Goal: Task Accomplishment & Management: Use online tool/utility

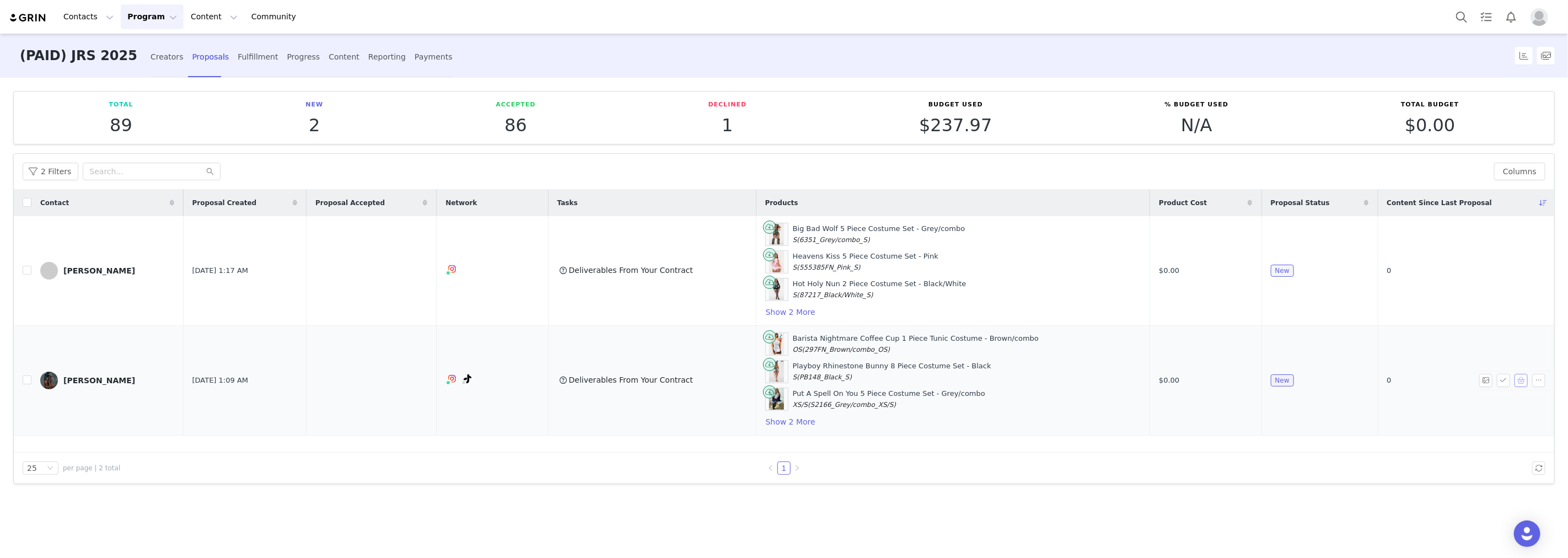
click at [1523, 381] on button "button" at bounding box center [1521, 381] width 13 height 13
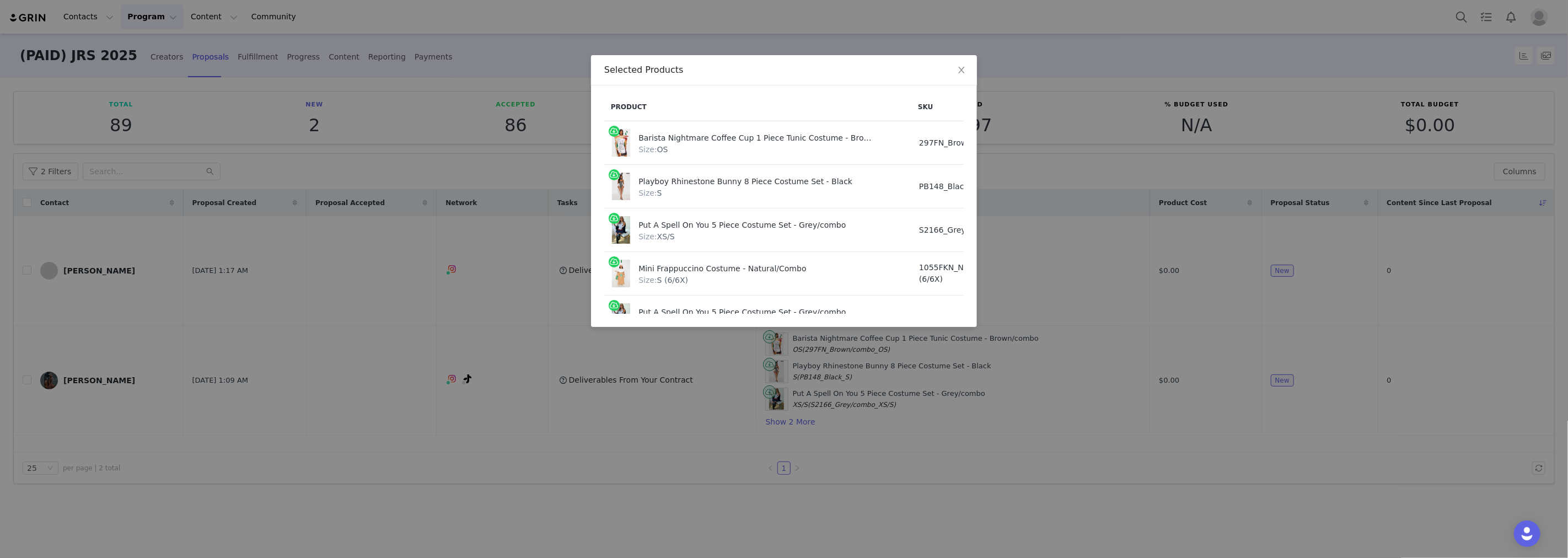
scroll to position [53, 0]
click at [787, 294] on button "Change Products" at bounding box center [784, 304] width 93 height 20
select select "24029903"
select select "17923858"
select select "3351211"
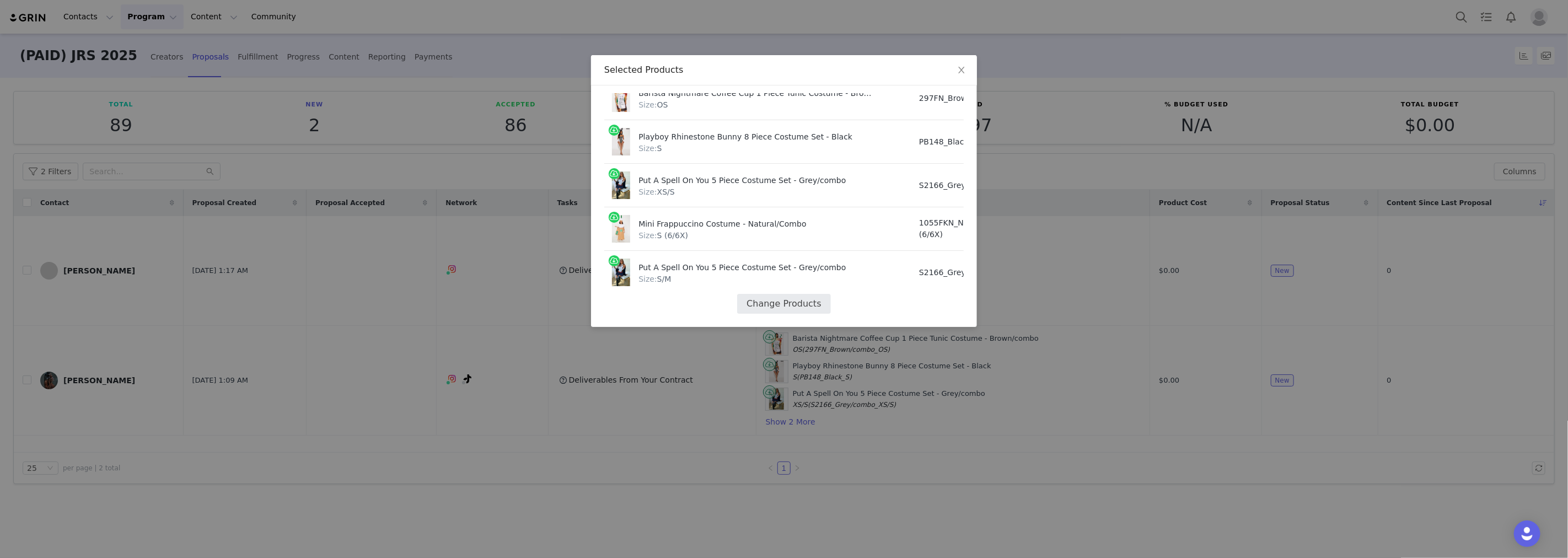
select select "24328096"
select select "3351212"
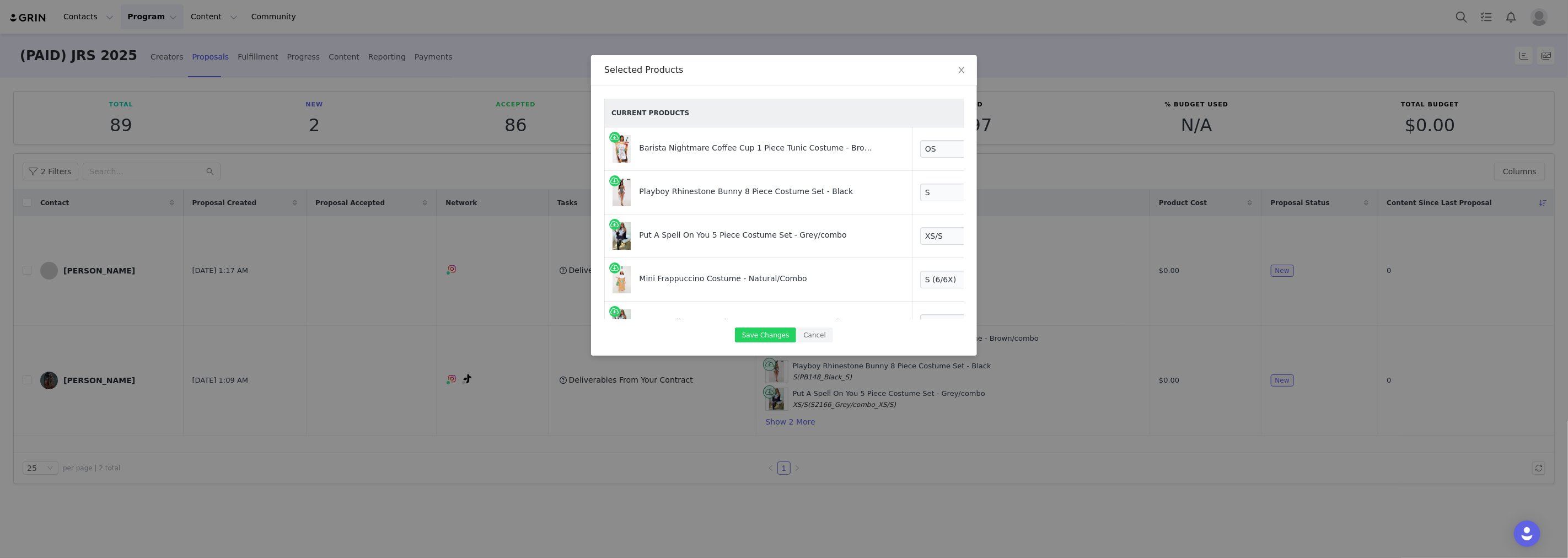
scroll to position [0, 39]
click at [969, 196] on link at bounding box center [975, 194] width 11 height 11
select select "3351211"
select select "24328096"
select select "3351212"
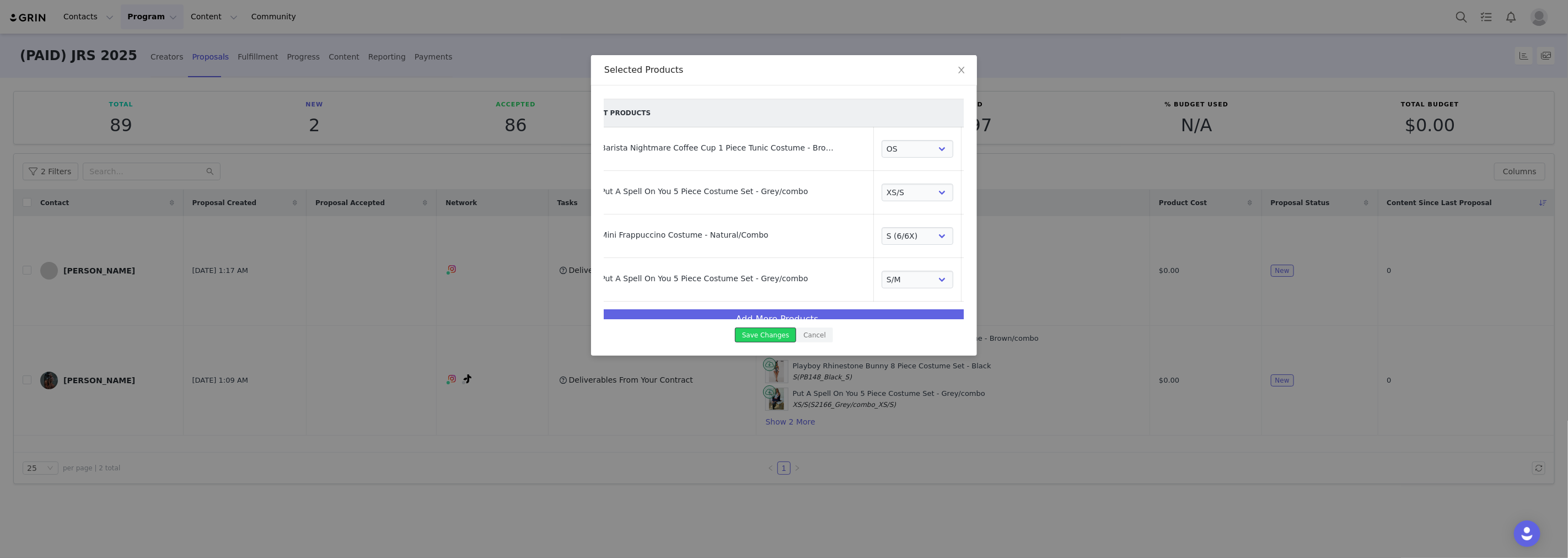
click at [779, 332] on button "Save Changes" at bounding box center [765, 335] width 61 height 15
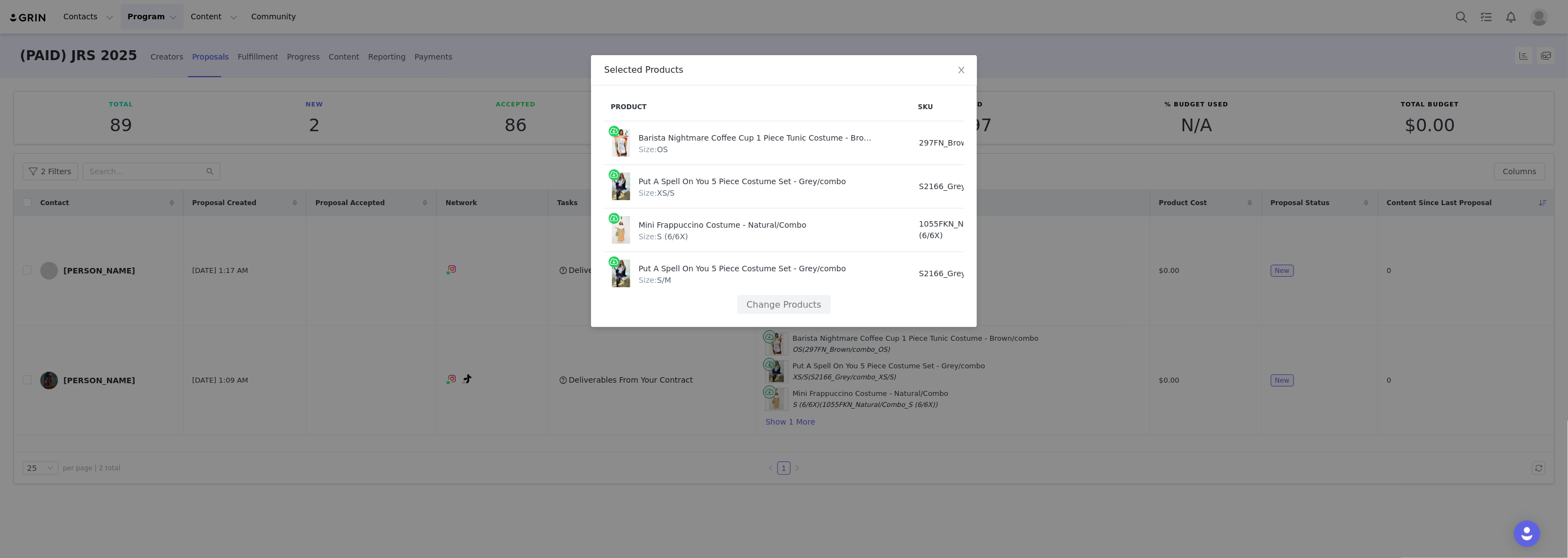
scroll to position [10, 0]
click at [965, 69] on icon "icon: close" at bounding box center [961, 70] width 9 height 9
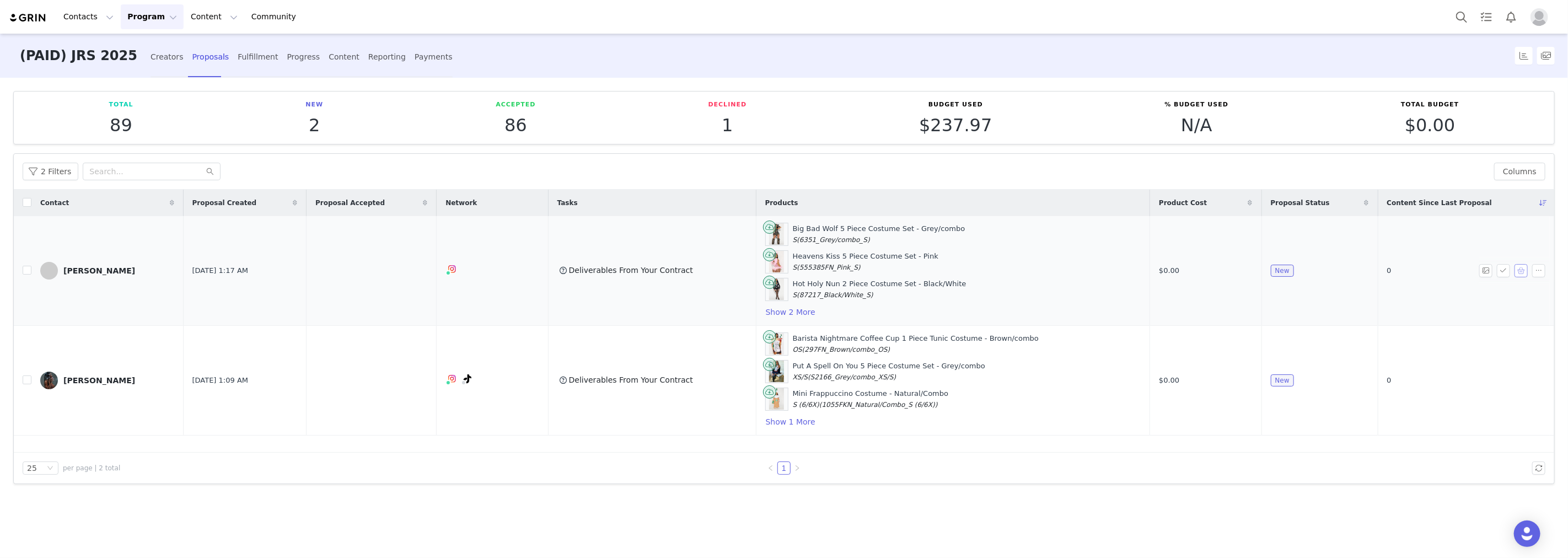
click at [1520, 273] on button "button" at bounding box center [1521, 271] width 13 height 13
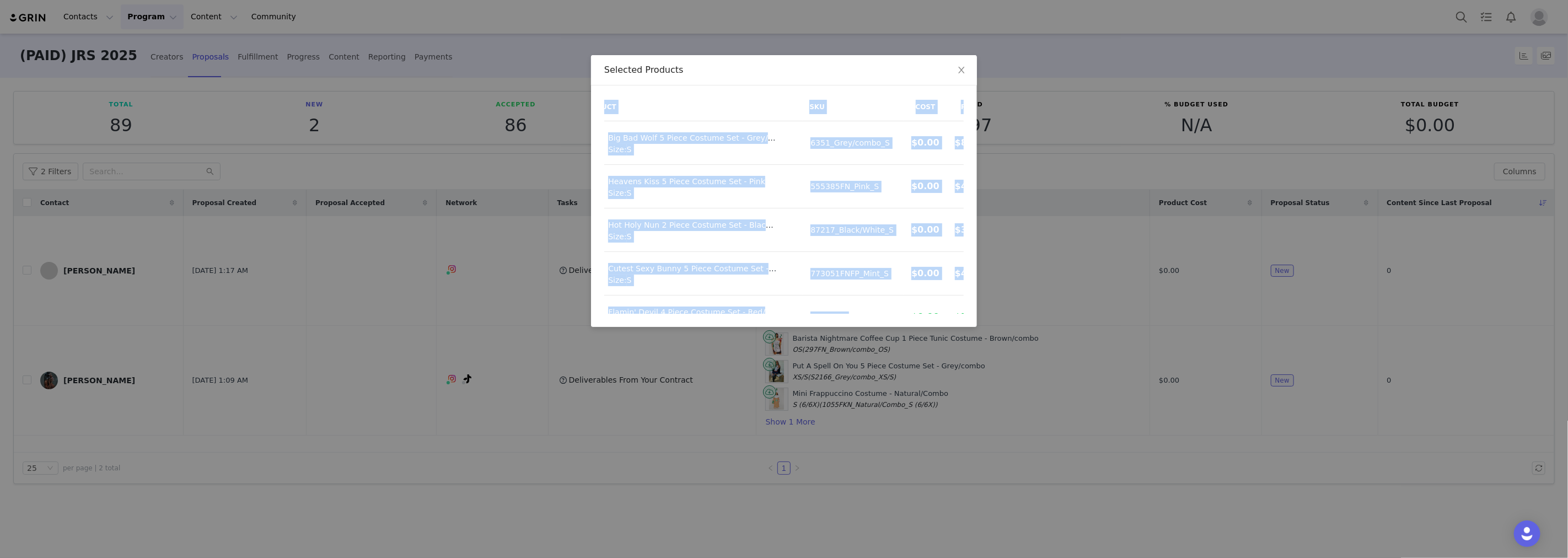
scroll to position [53, 30]
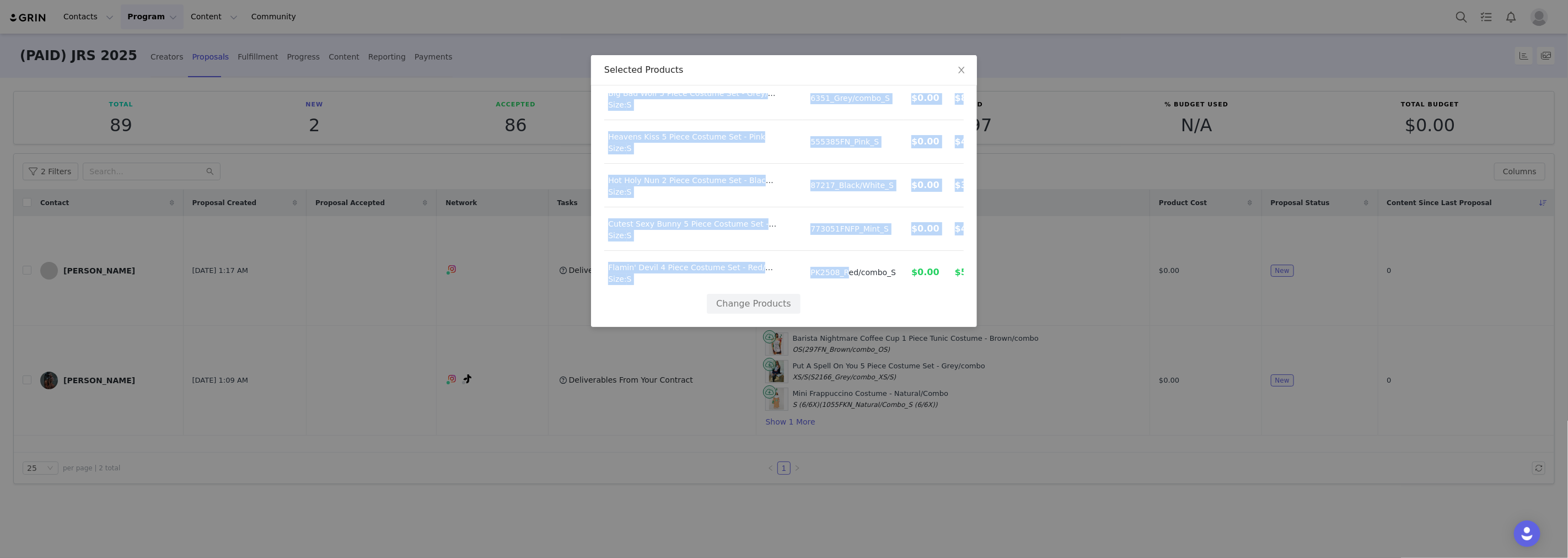
drag, startPoint x: 820, startPoint y: 304, endPoint x: 804, endPoint y: 305, distance: 16.0
click at [804, 305] on div "Product SKU Cost Price Big Bad Wolf 5 Piece Costume Set - Grey/combo Size: S 63…" at bounding box center [784, 204] width 360 height 221
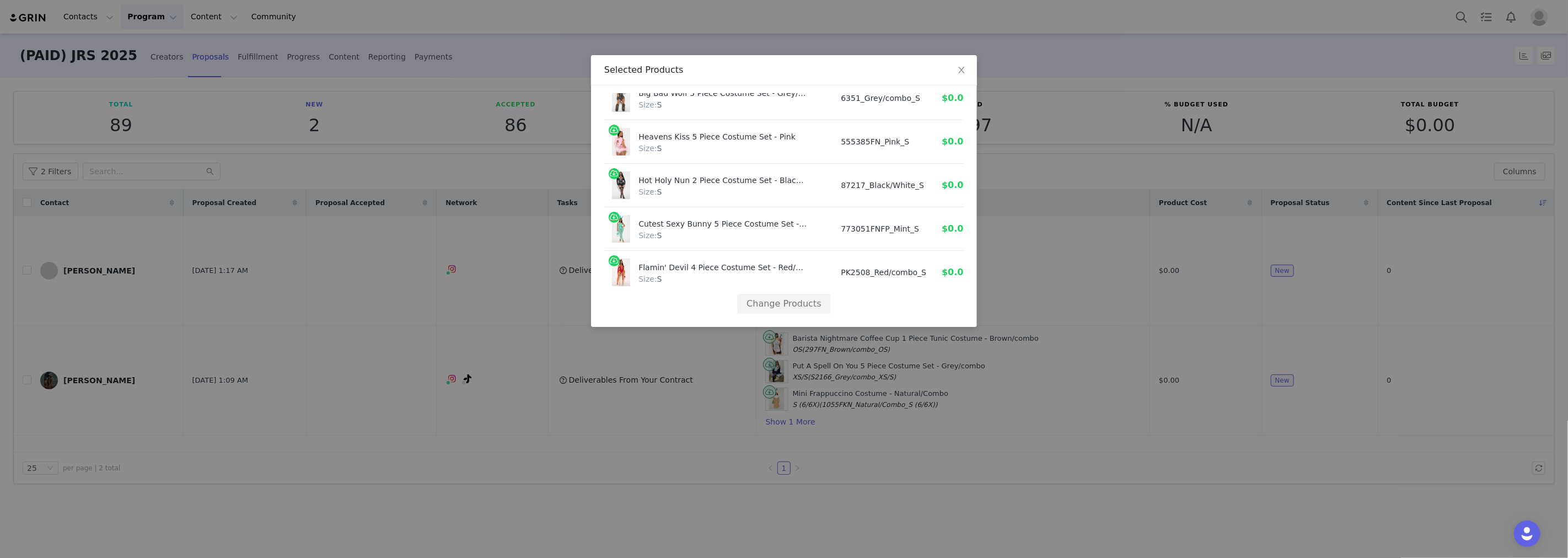
click at [704, 283] on td "Flamin' Devil 4 Piece Costume Set - Red/combo Size: S" at bounding box center [718, 272] width 229 height 44
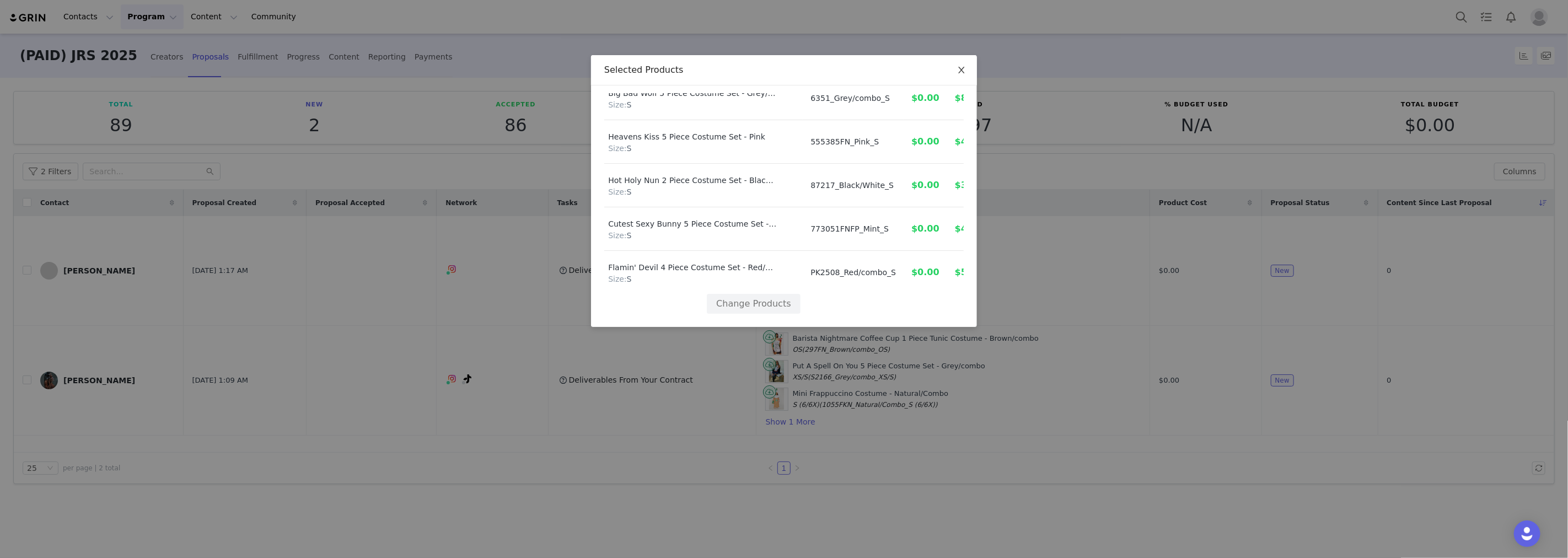
click at [959, 67] on icon "icon: close" at bounding box center [961, 70] width 9 height 9
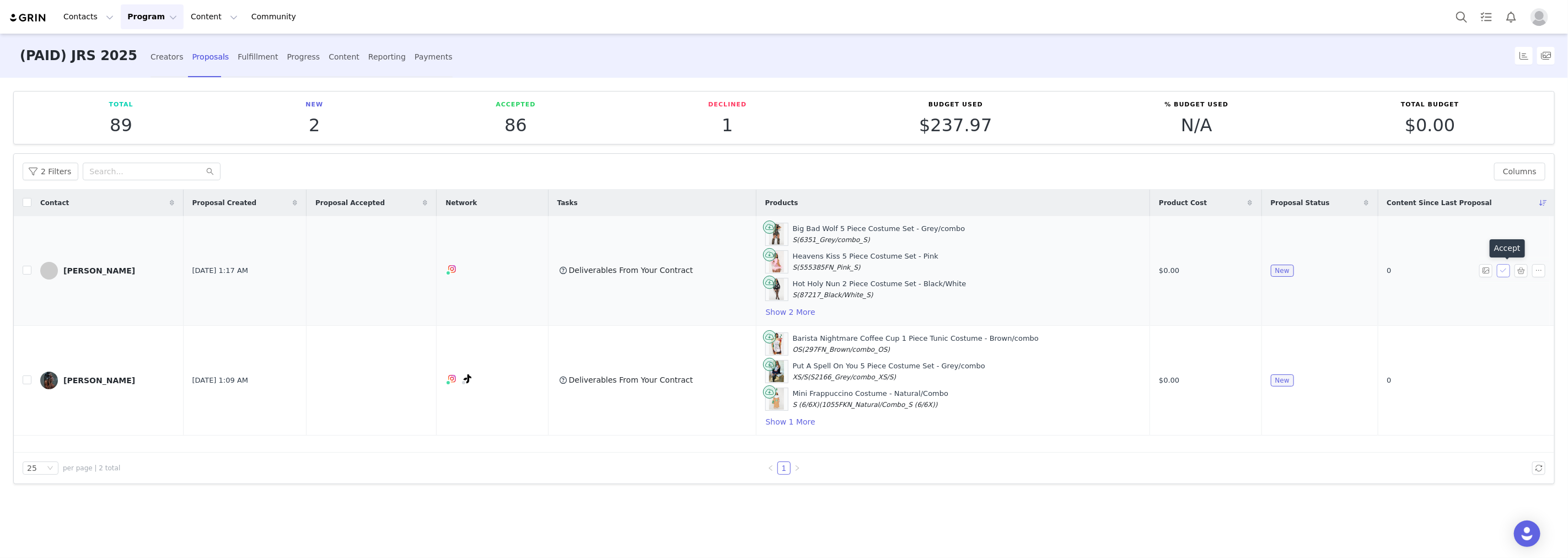
click at [1508, 272] on button "button" at bounding box center [1504, 271] width 13 height 13
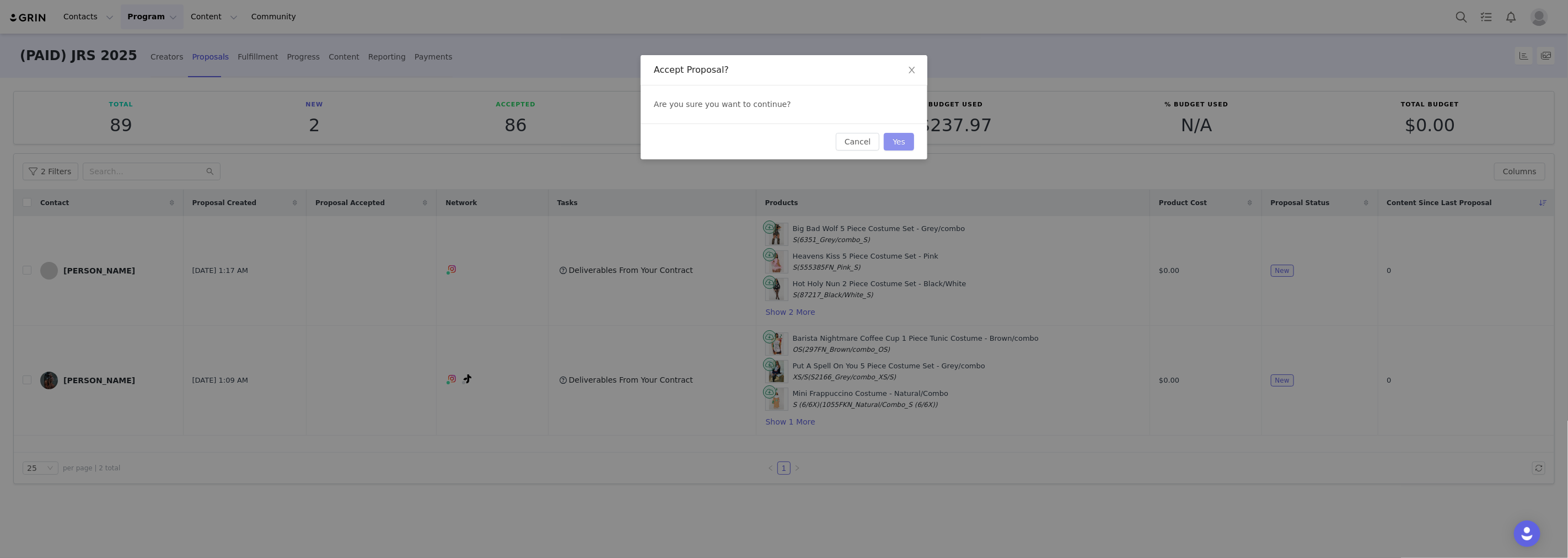
click at [907, 141] on button "Yes" at bounding box center [898, 142] width 30 height 18
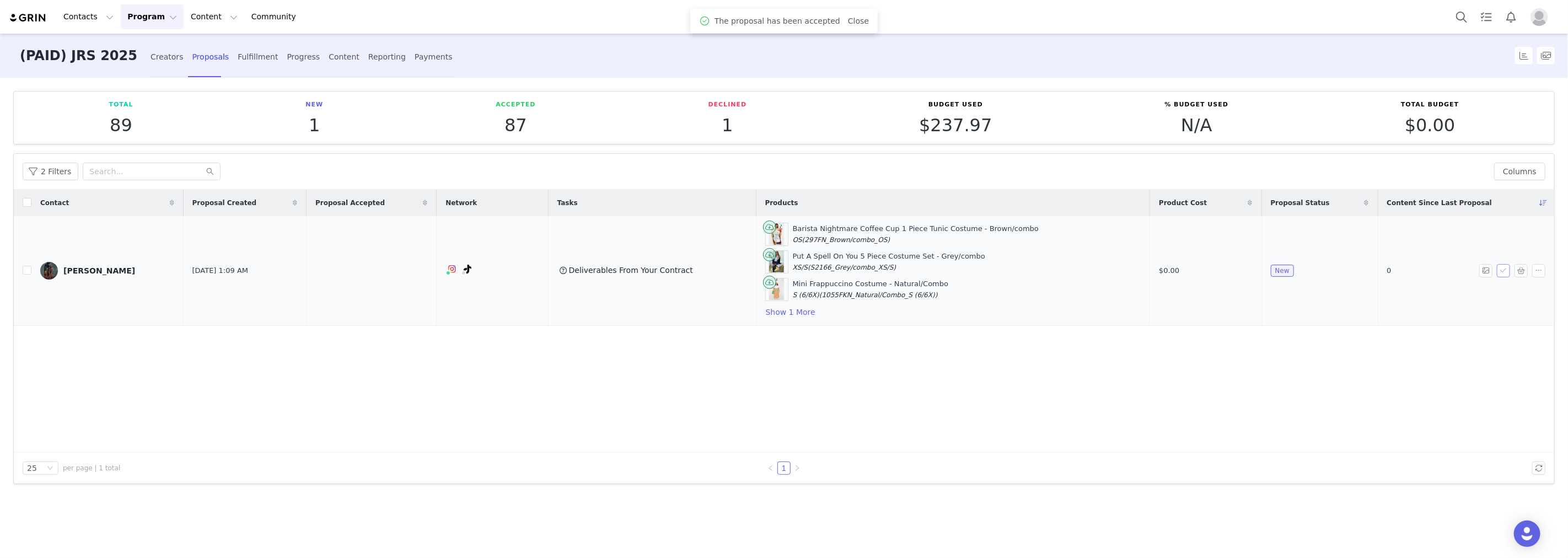
click at [1506, 269] on button "button" at bounding box center [1504, 271] width 13 height 13
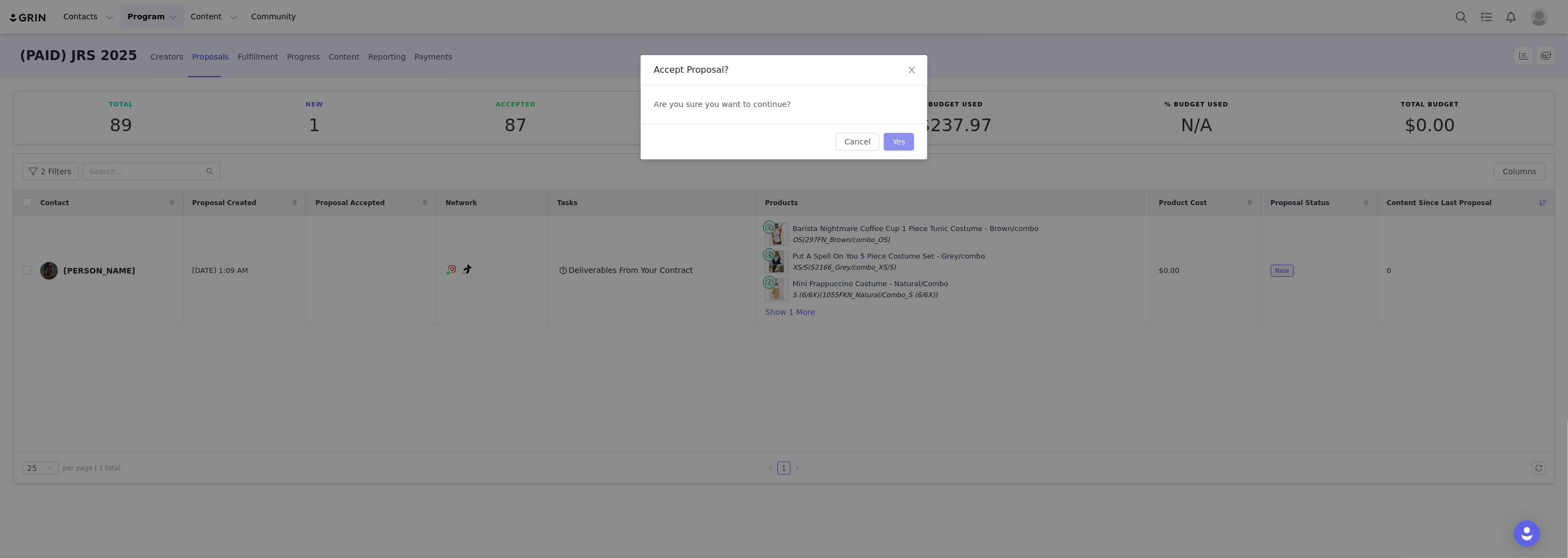
click at [901, 141] on button "Yes" at bounding box center [898, 142] width 30 height 18
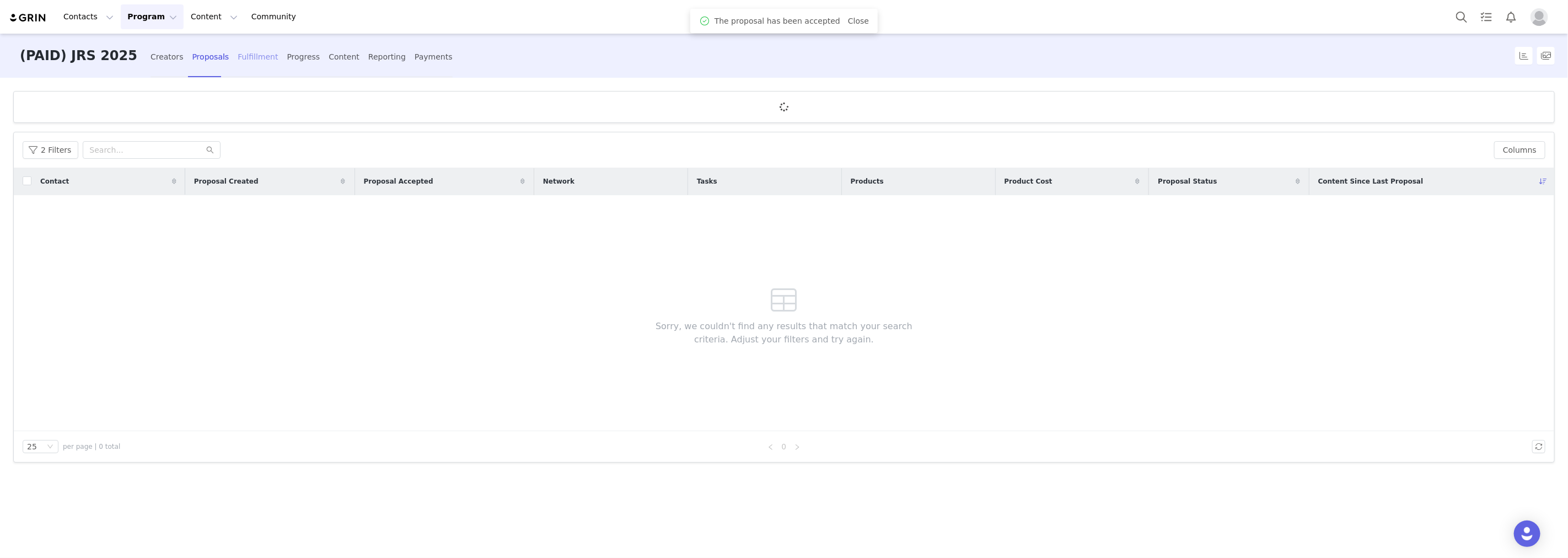
click at [238, 52] on div "Fulfillment" at bounding box center [258, 57] width 40 height 29
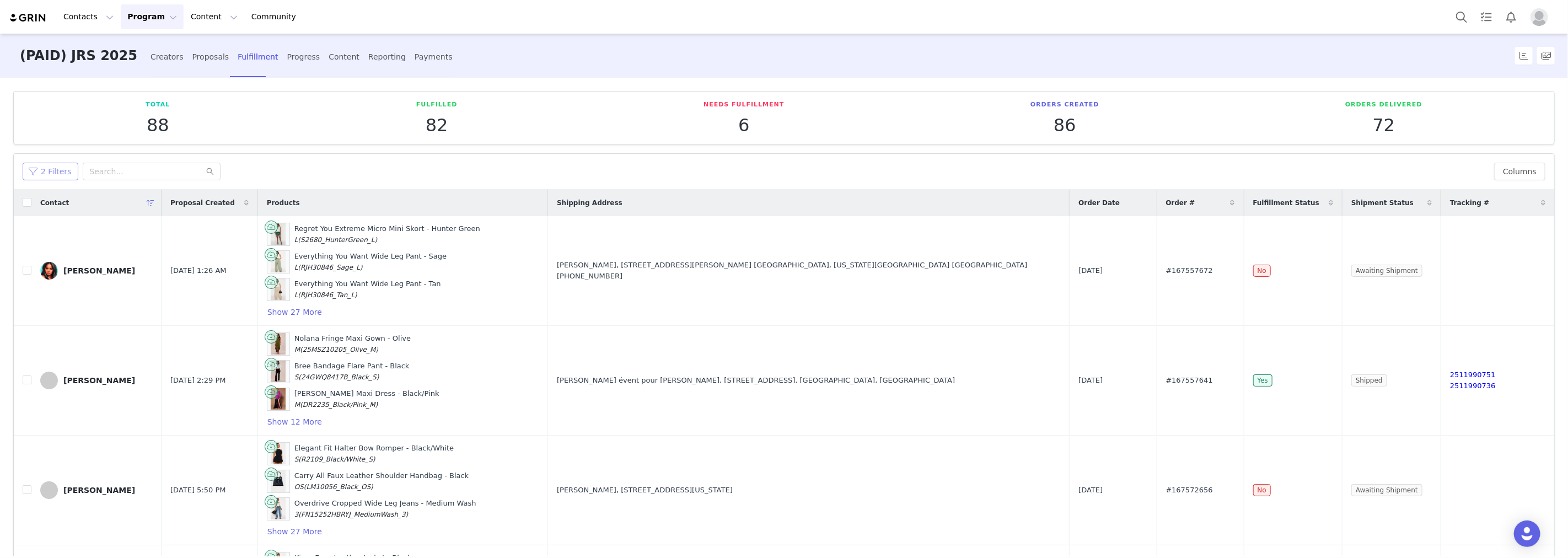
click at [64, 173] on button "2 Filters" at bounding box center [50, 171] width 56 height 18
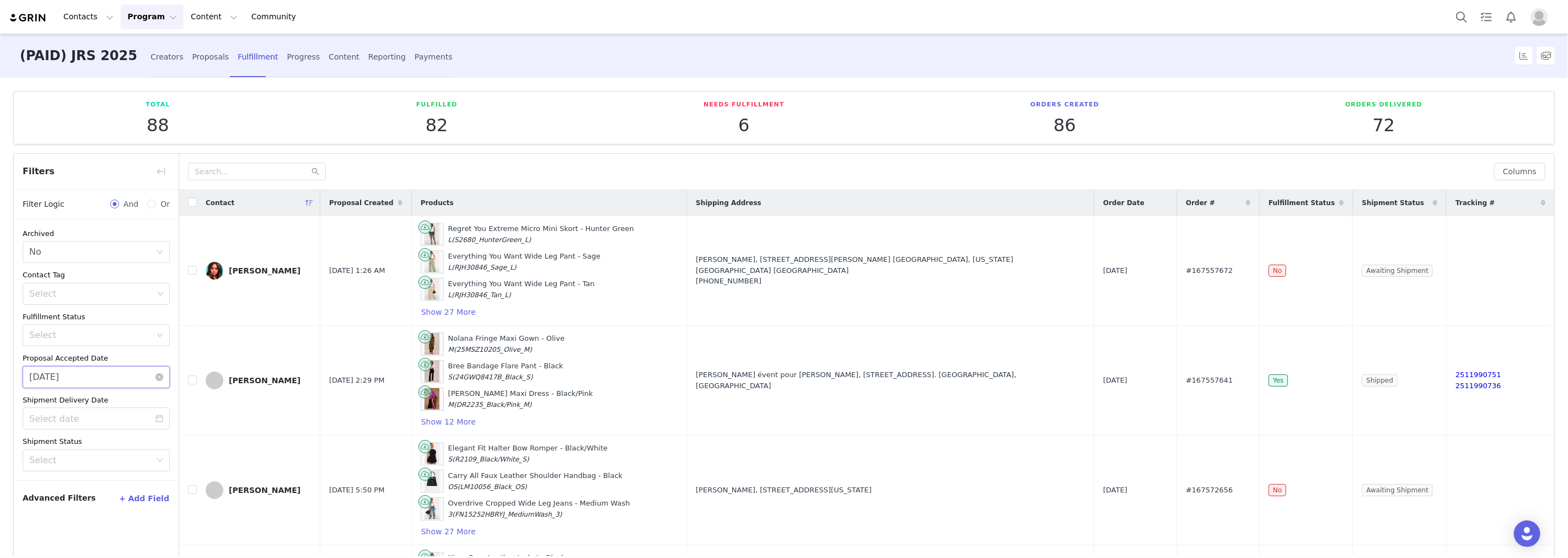
click at [75, 379] on input "[DATE]" at bounding box center [96, 377] width 147 height 22
click at [80, 494] on td "30" at bounding box center [80, 501] width 20 height 17
click at [91, 379] on input "[DATE]" at bounding box center [96, 377] width 147 height 22
click at [153, 394] on link at bounding box center [156, 395] width 10 height 22
click at [98, 432] on div "1" at bounding box center [100, 435] width 13 height 13
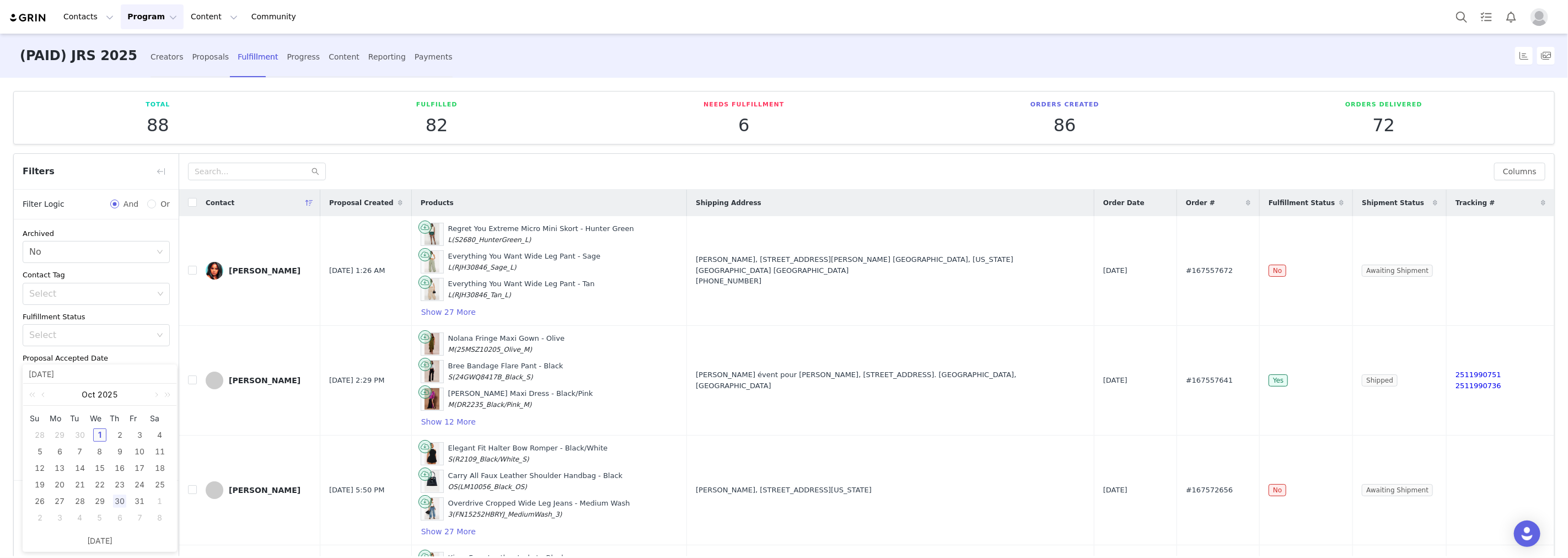
type input "[DATE]"
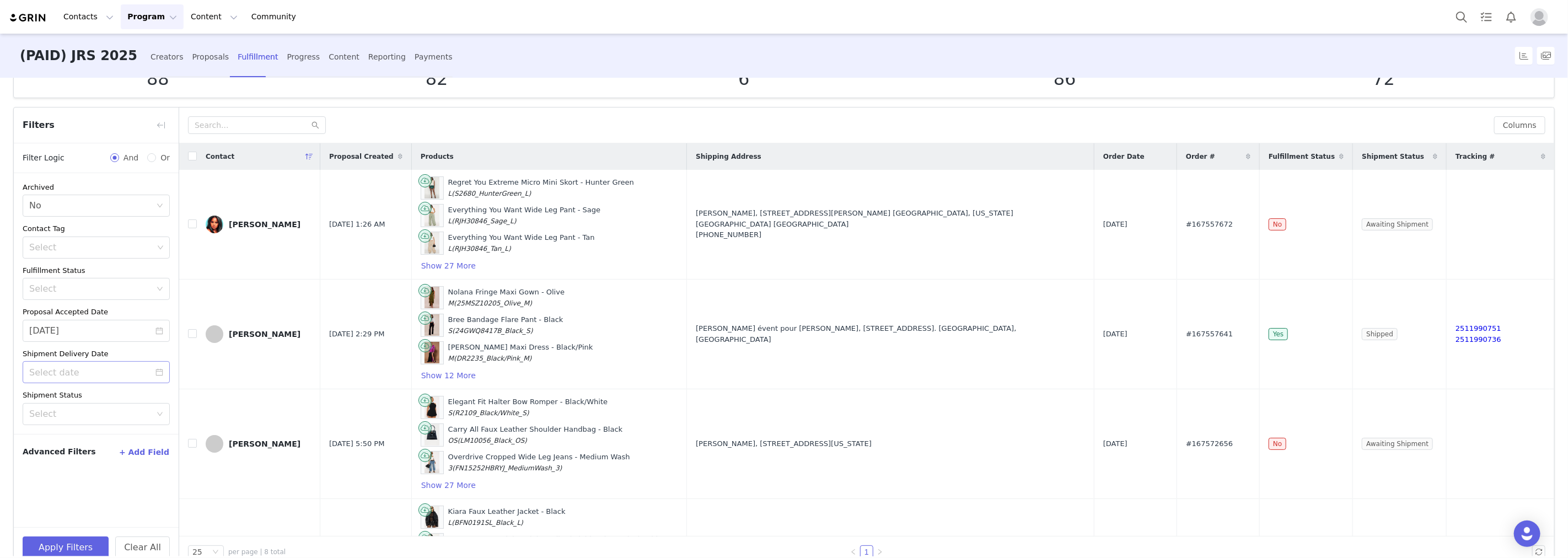
scroll to position [71, 0]
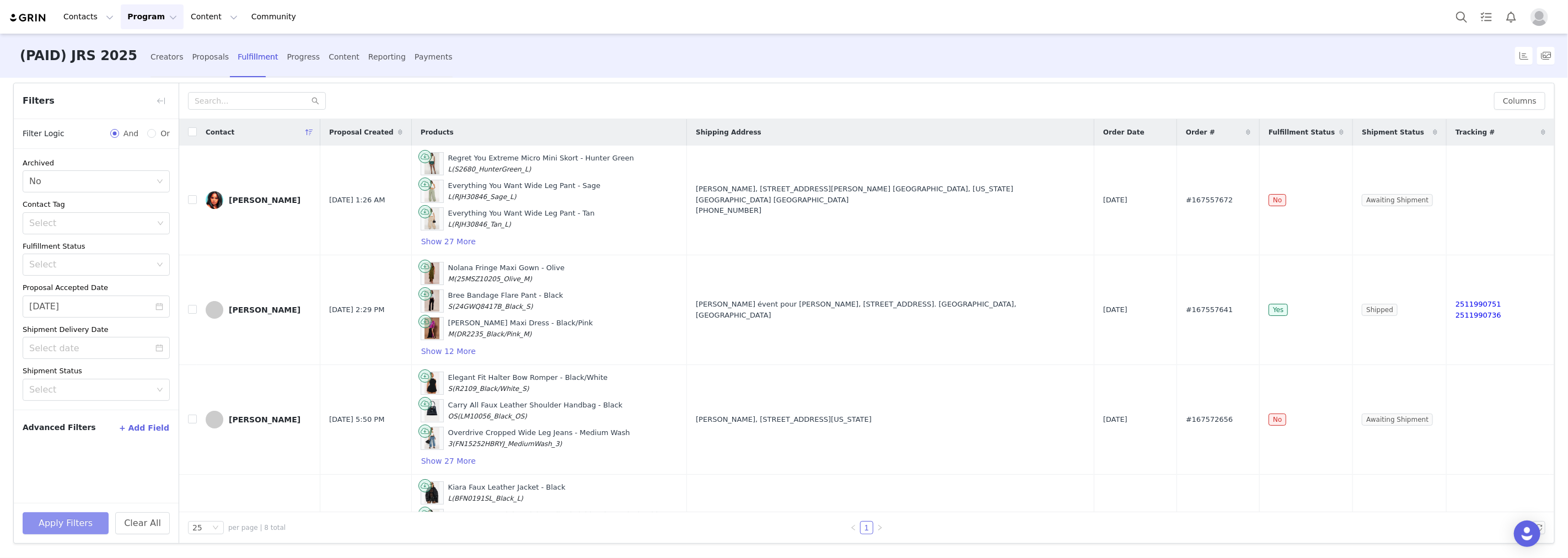
click at [80, 524] on button "Apply Filters" at bounding box center [66, 524] width 86 height 22
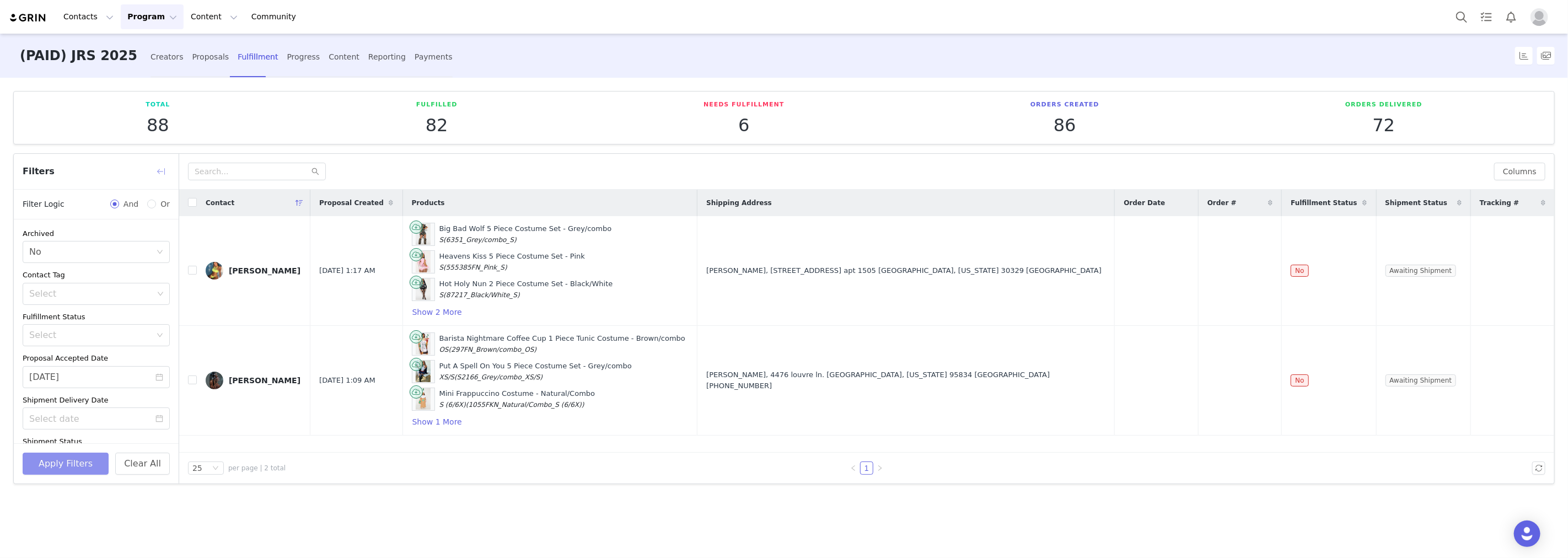
scroll to position [0, 0]
click at [162, 167] on button "button" at bounding box center [161, 171] width 18 height 18
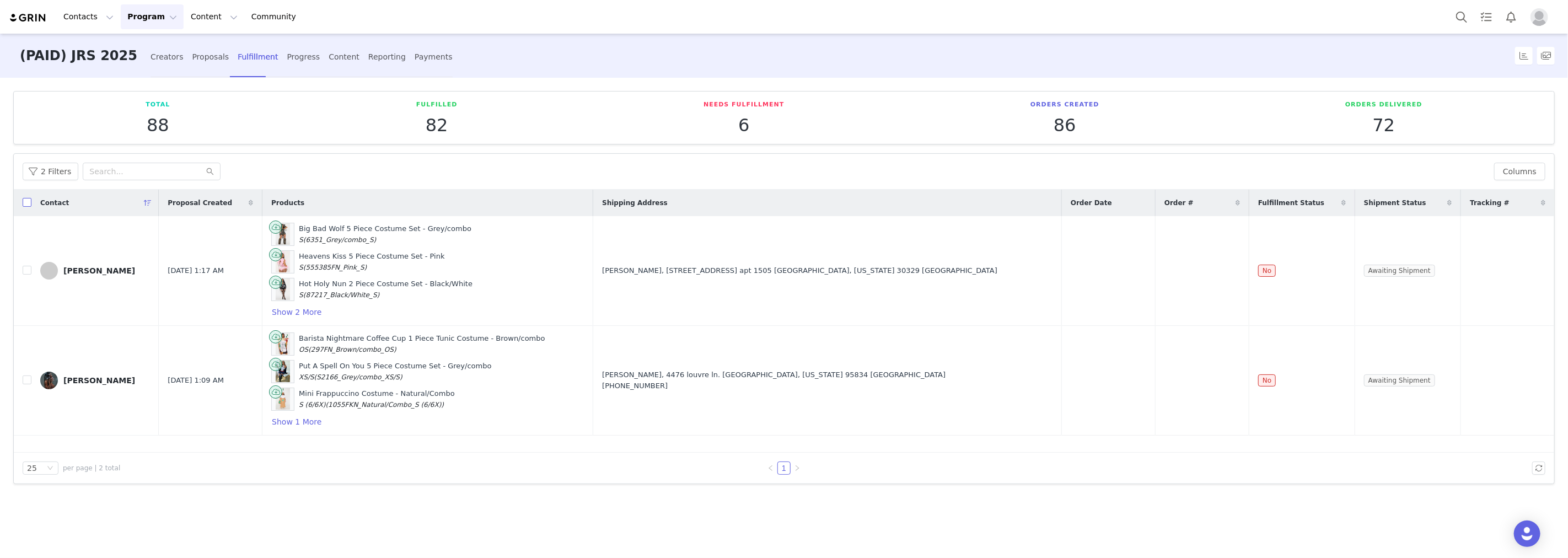
click at [28, 204] on input "checkbox" at bounding box center [27, 202] width 9 height 9
checkbox input "true"
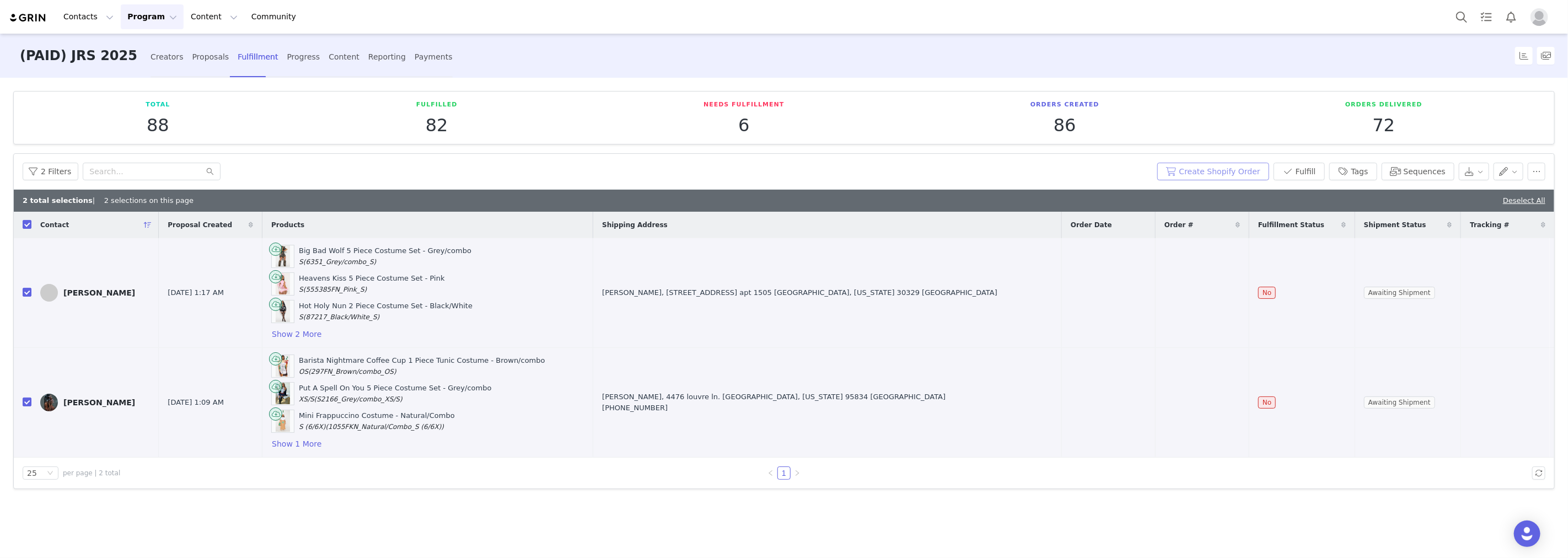
click at [1252, 172] on button "Create Shopify Order" at bounding box center [1213, 171] width 112 height 18
click at [28, 228] on input "checkbox" at bounding box center [27, 224] width 9 height 9
checkbox input "false"
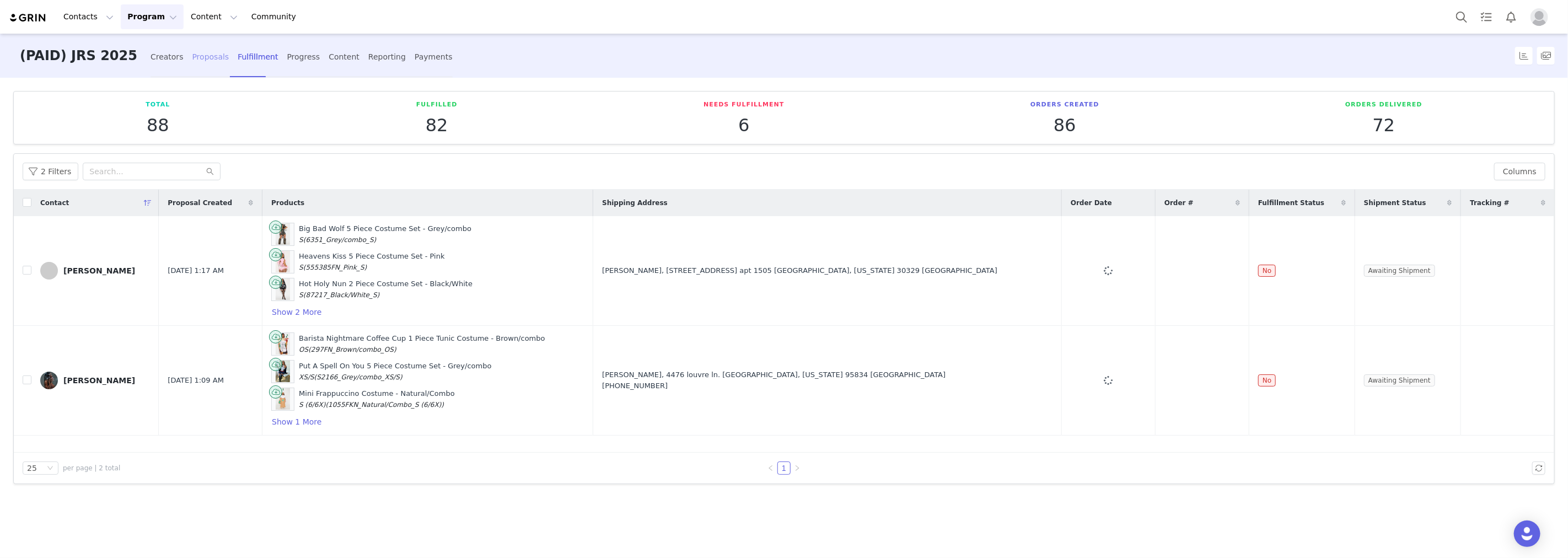
click at [192, 59] on div "Proposals" at bounding box center [210, 57] width 37 height 29
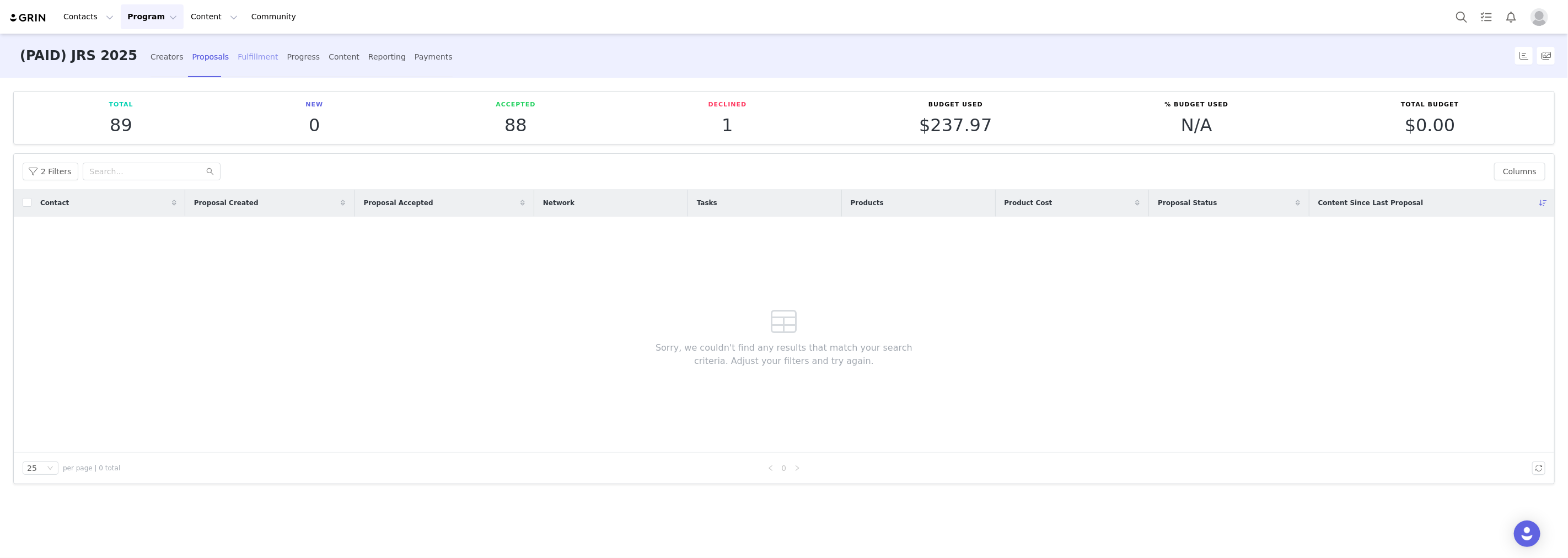
click at [238, 58] on div "Fulfillment" at bounding box center [258, 57] width 40 height 29
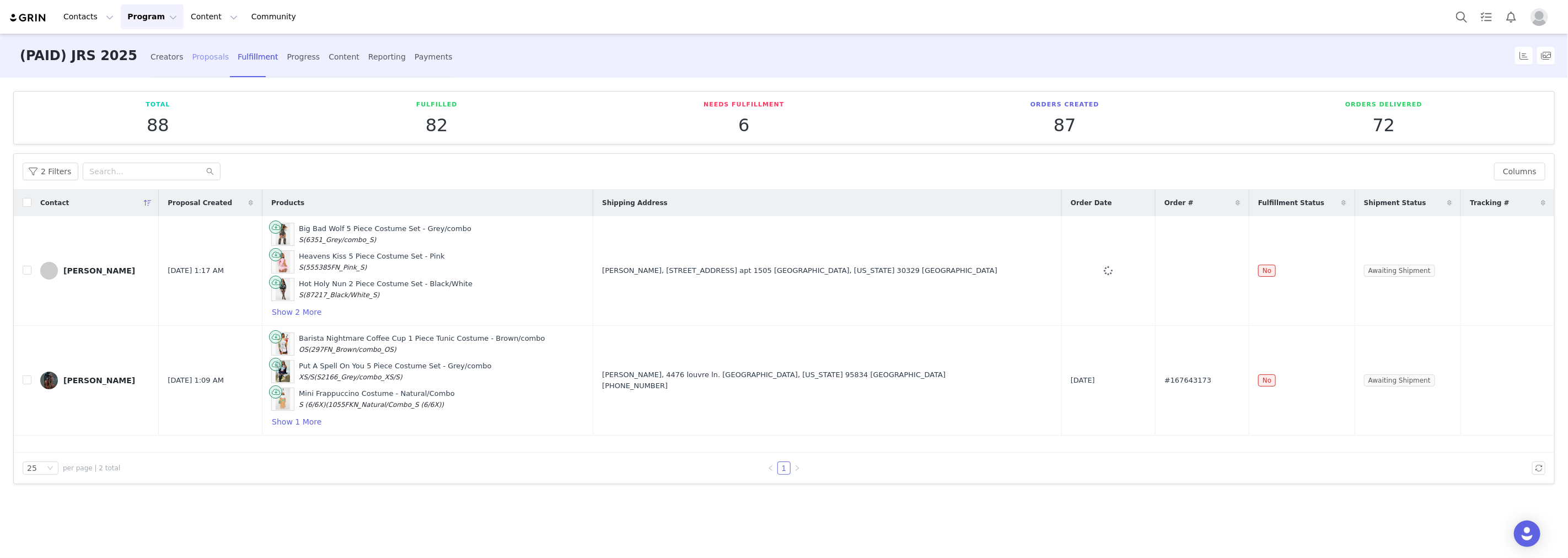
click at [192, 61] on div "Proposals" at bounding box center [210, 57] width 37 height 29
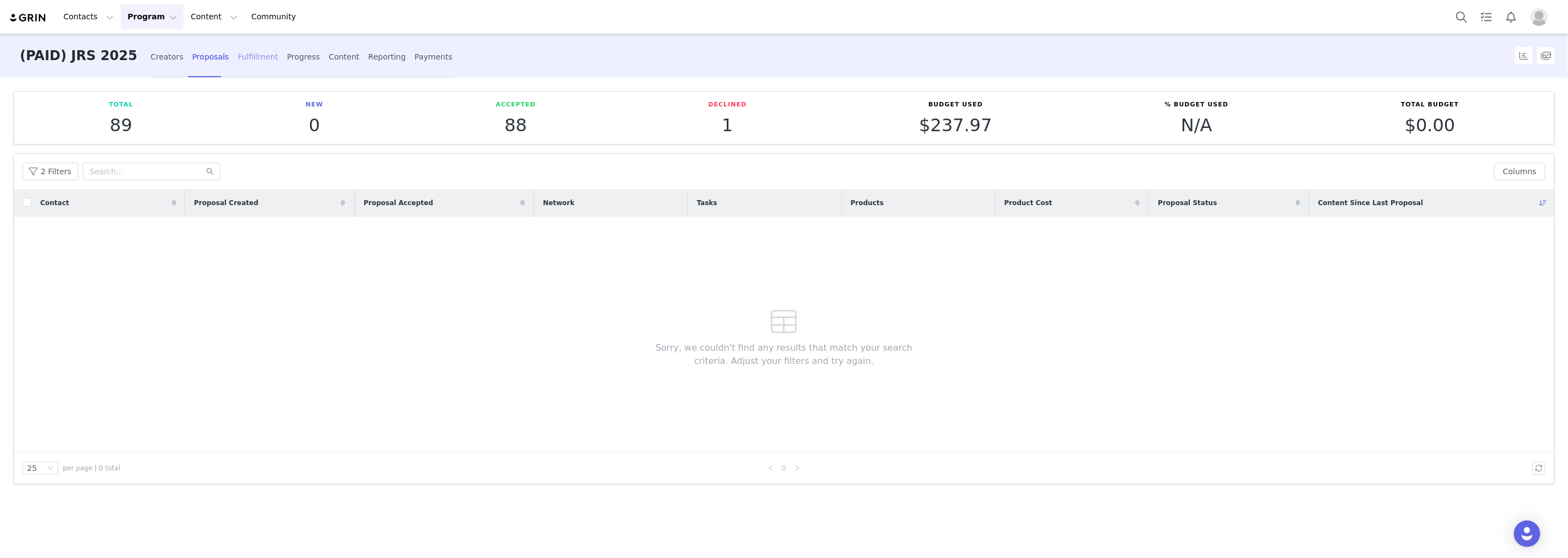
click at [238, 54] on div "Fulfillment" at bounding box center [258, 57] width 40 height 29
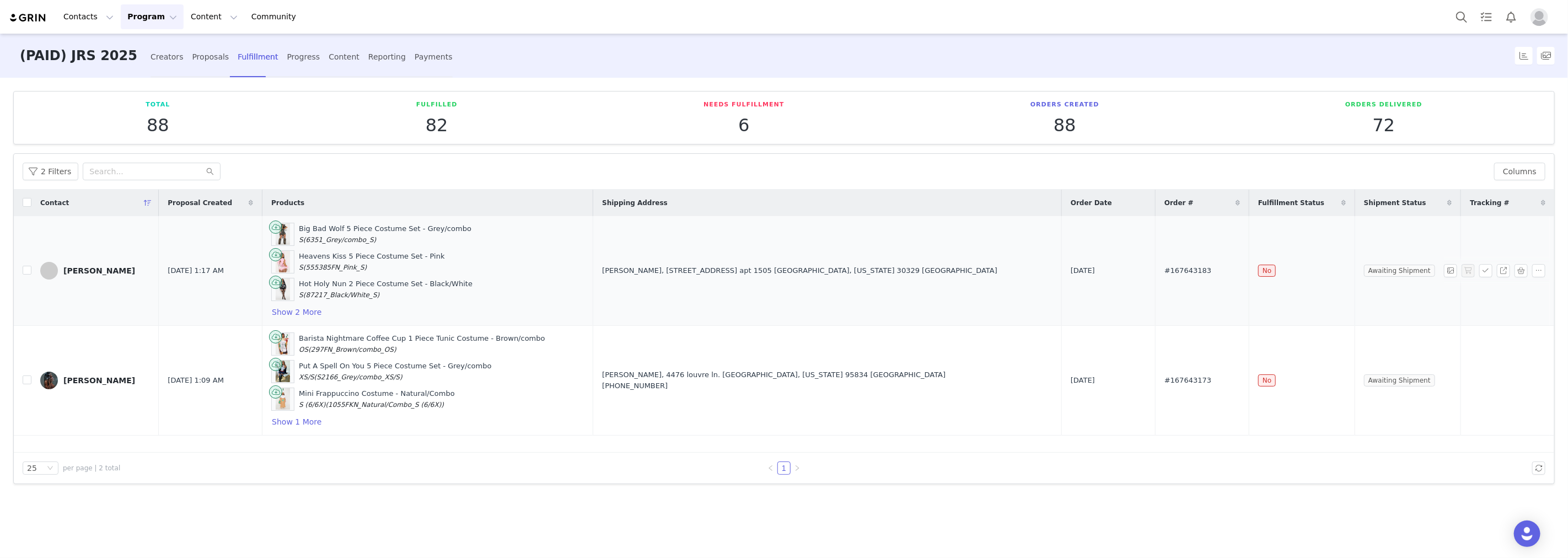
click at [1164, 268] on span "#167643183" at bounding box center [1187, 271] width 47 height 11
copy span "167643183"
click at [192, 59] on div "Proposals" at bounding box center [210, 57] width 37 height 29
